Goal: Task Accomplishment & Management: Manage account settings

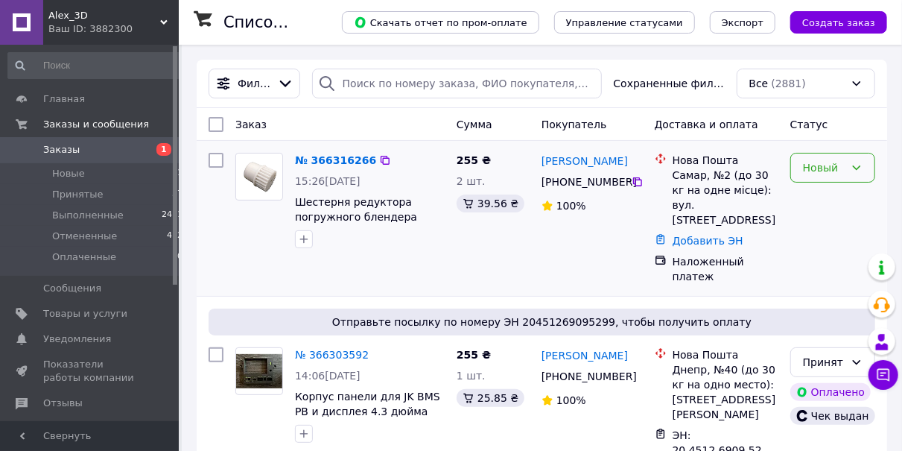
click at [833, 169] on div "Новый" at bounding box center [824, 167] width 42 height 16
click at [830, 197] on li "Принят" at bounding box center [832, 199] width 83 height 27
click at [346, 162] on link "№ 366316266" at bounding box center [332, 160] width 74 height 12
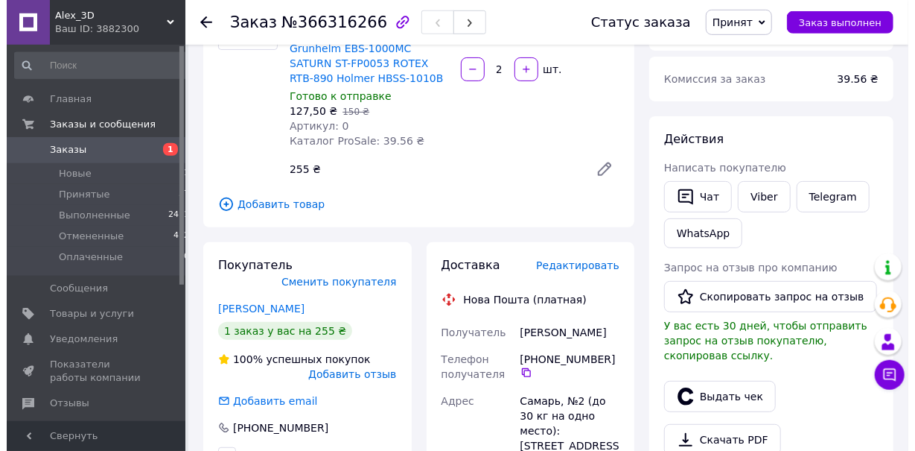
scroll to position [232, 0]
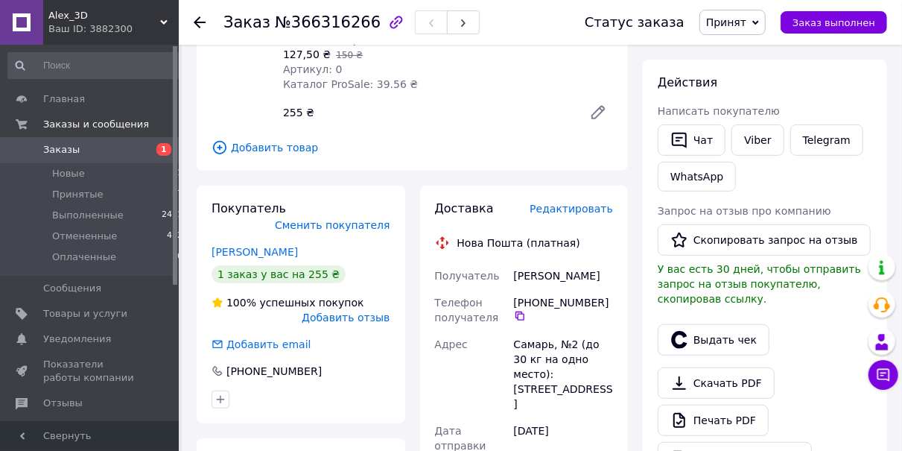
click at [570, 212] on span "Редактировать" at bounding box center [571, 209] width 83 height 12
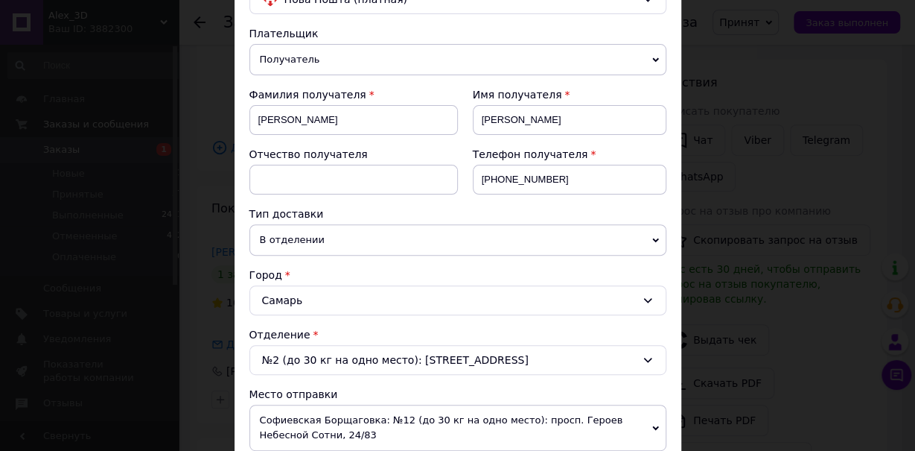
scroll to position [334, 0]
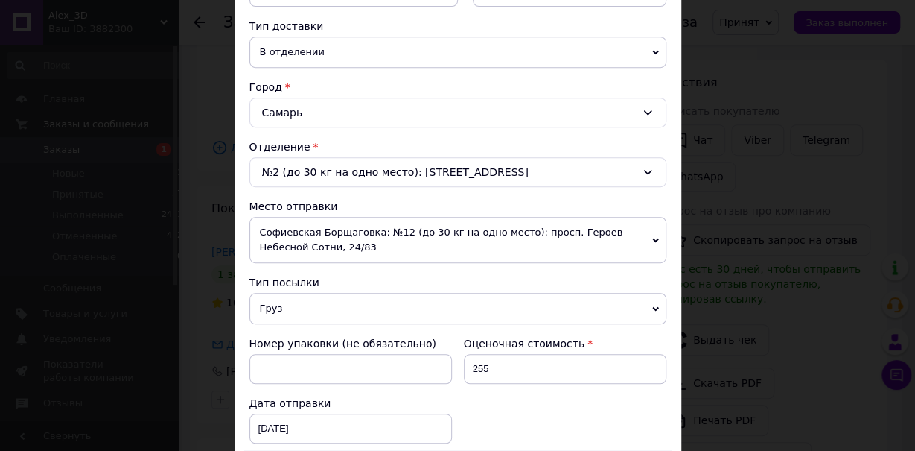
click at [334, 224] on span "Софиевская Борщаговка: №12 (до 30 кг на одно место): просп. Героев Небесной Сот…" at bounding box center [458, 240] width 417 height 46
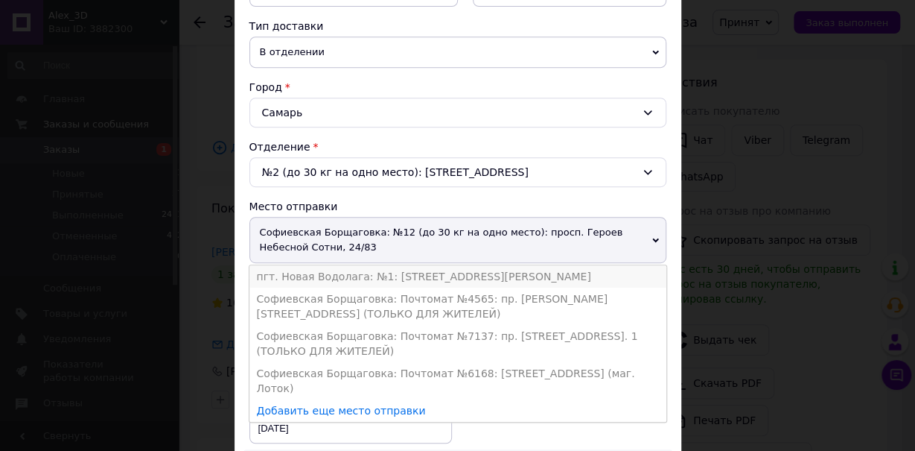
click at [323, 274] on li "пгт. Новая Водолага: №1: [STREET_ADDRESS][PERSON_NAME]" at bounding box center [458, 276] width 417 height 22
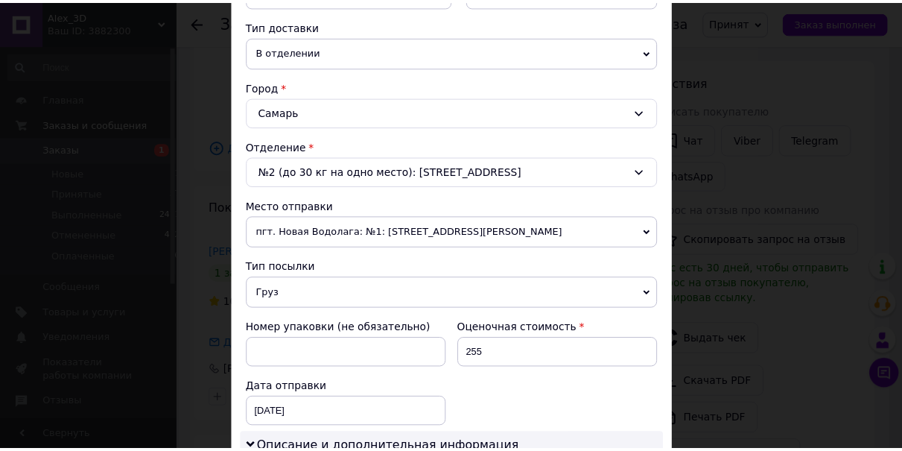
scroll to position [834, 0]
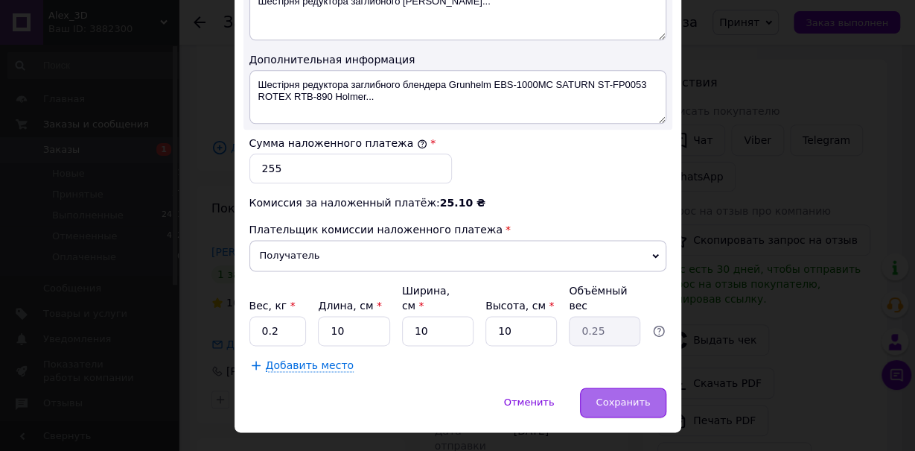
click at [614, 396] on span "Сохранить" at bounding box center [623, 401] width 54 height 11
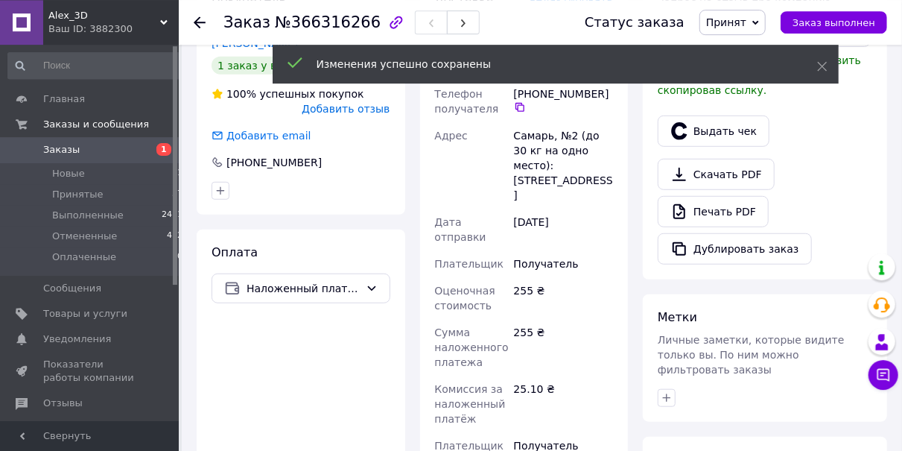
scroll to position [620, 0]
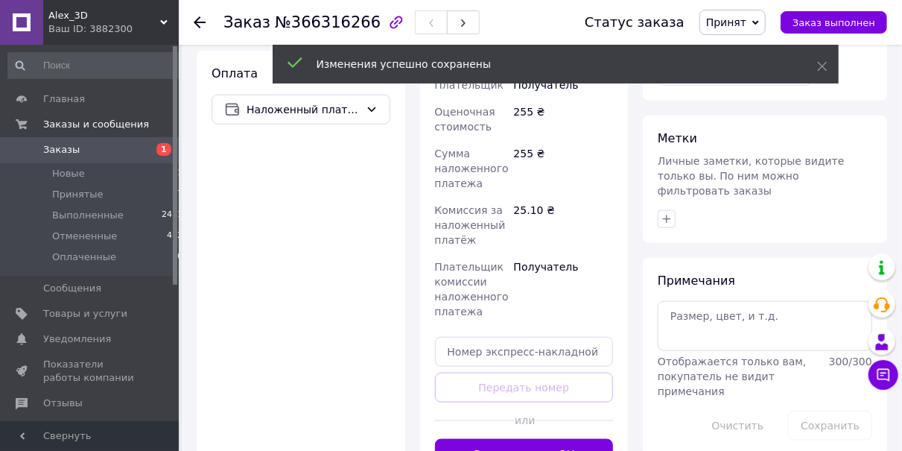
click at [512, 439] on button "Сгенерировать ЭН" at bounding box center [524, 454] width 179 height 30
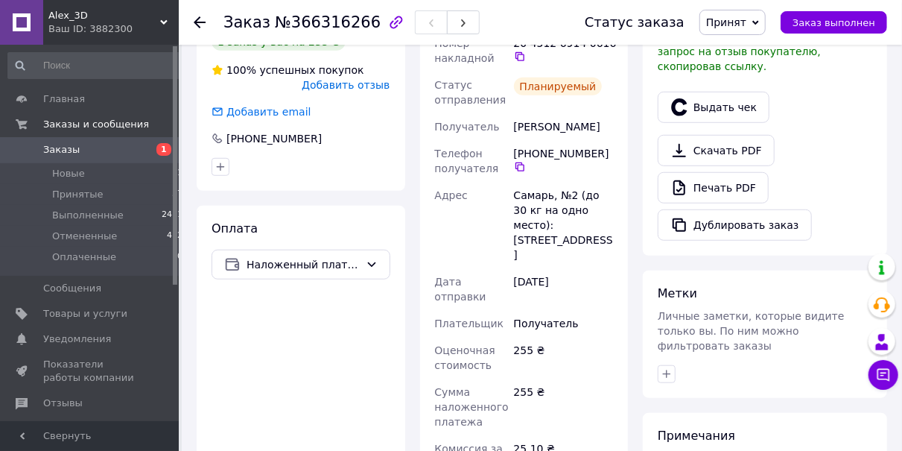
scroll to position [387, 0]
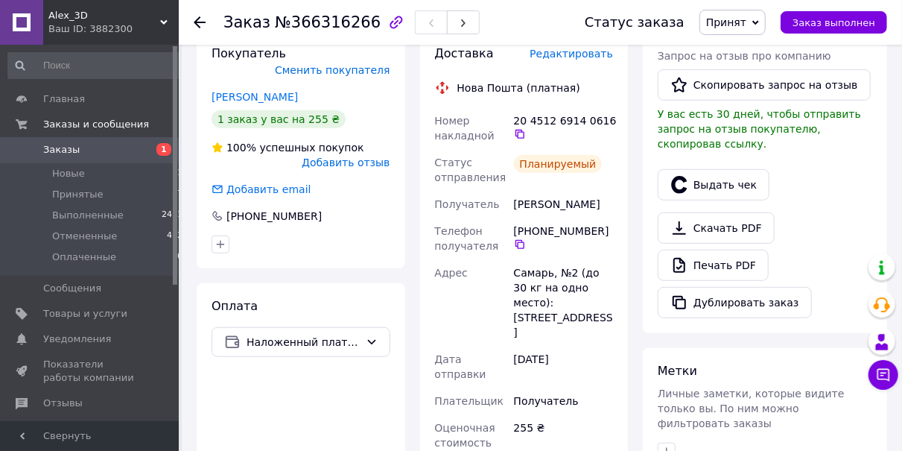
click at [200, 19] on icon at bounding box center [200, 22] width 12 height 12
